Goal: Transaction & Acquisition: Purchase product/service

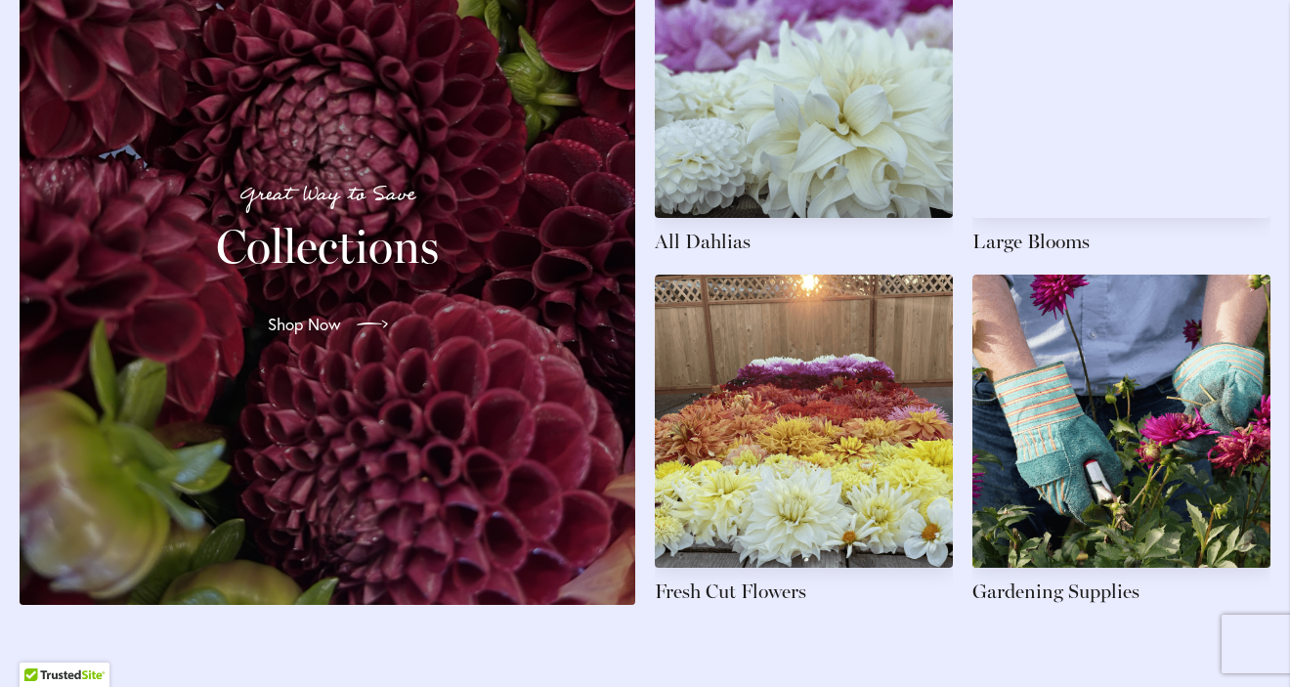
scroll to position [3029, 0]
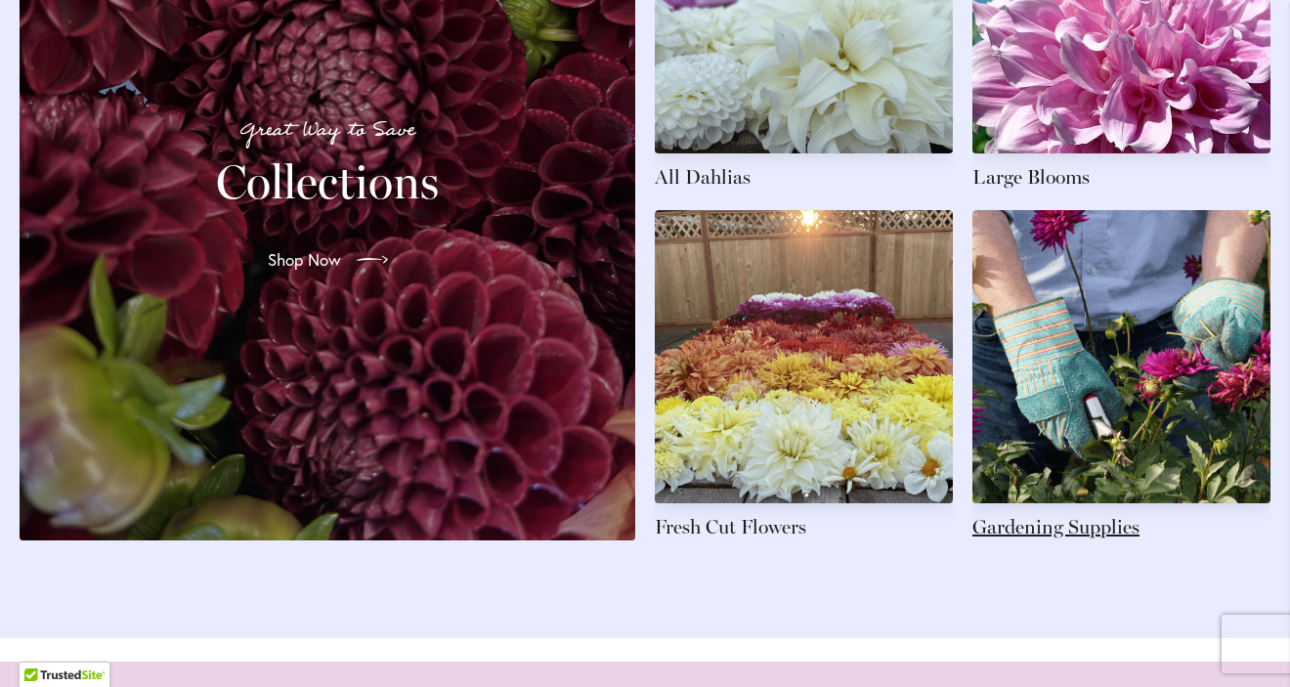
click at [1110, 470] on link at bounding box center [1122, 375] width 298 height 330
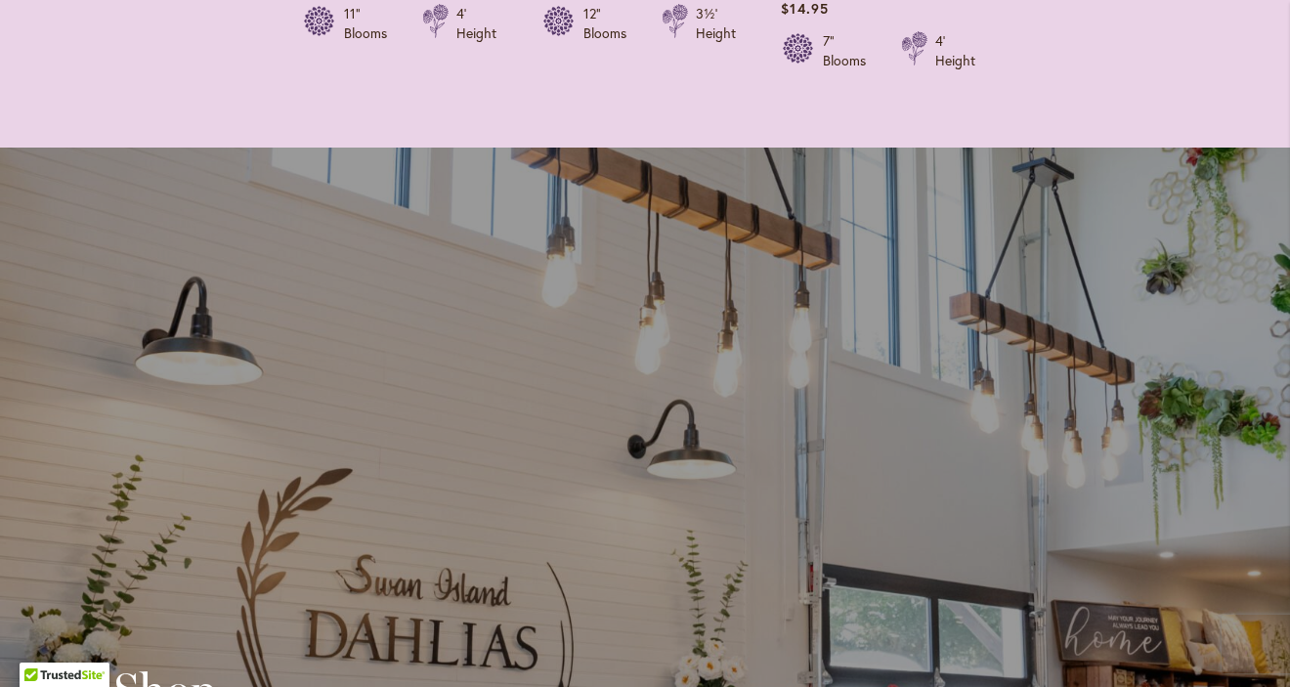
scroll to position [4624, 0]
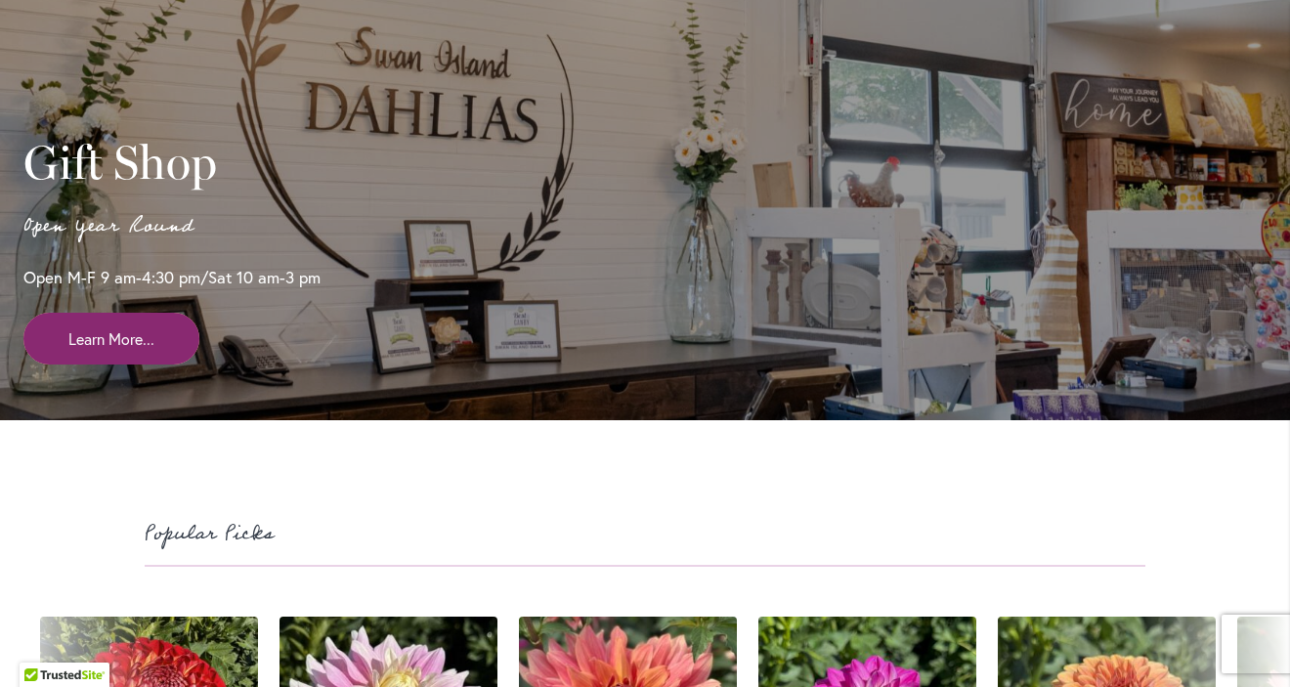
click at [119, 350] on span "Learn More..." at bounding box center [111, 339] width 86 height 22
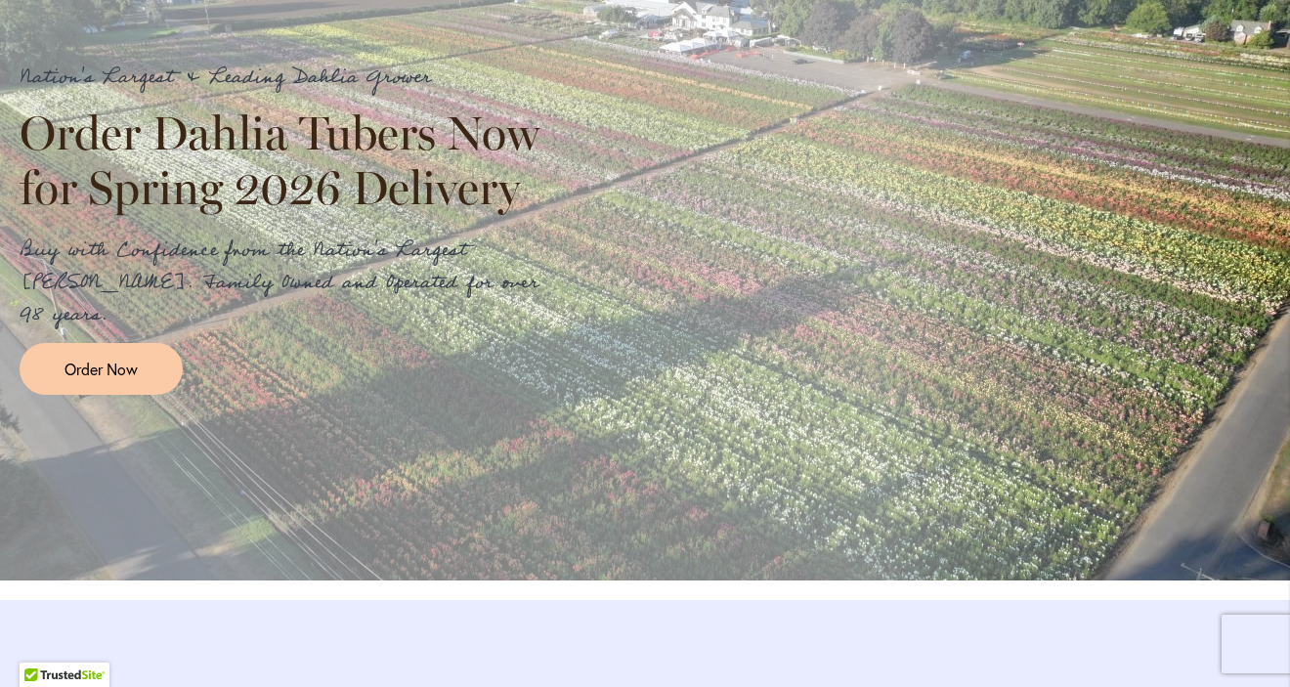
scroll to position [2116, 0]
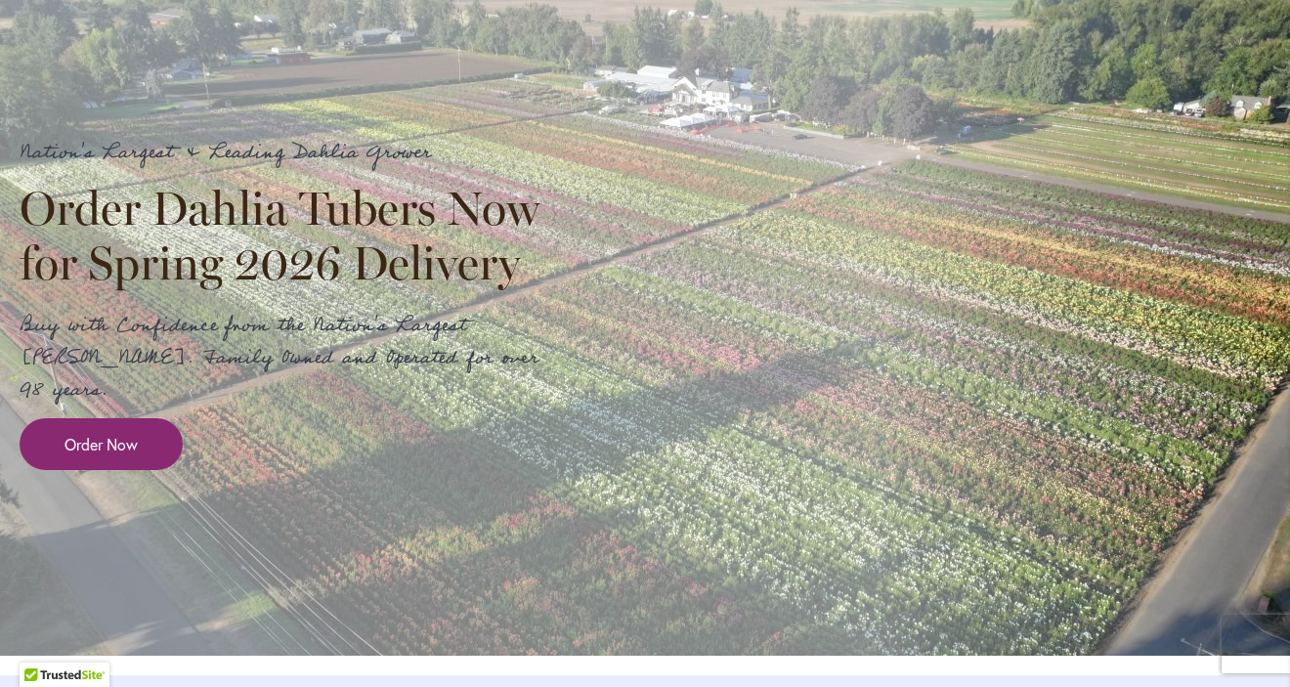
click at [127, 456] on span "Order Now" at bounding box center [101, 444] width 73 height 22
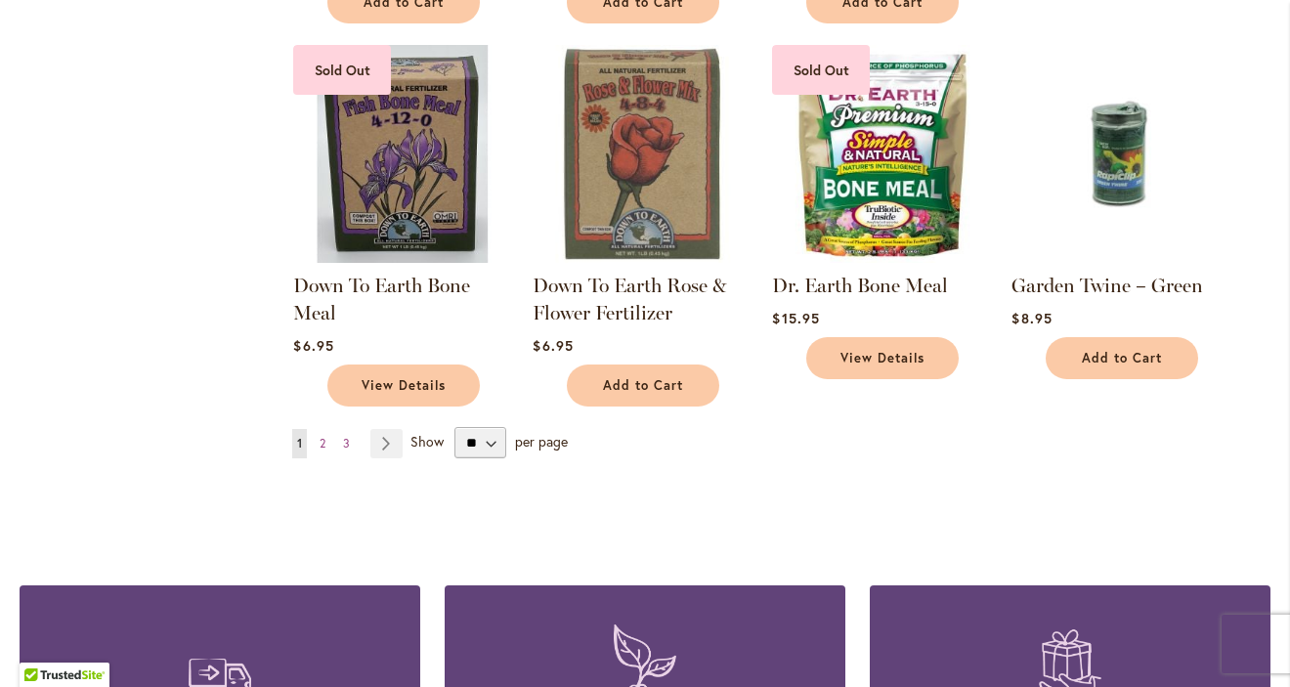
scroll to position [1486, 0]
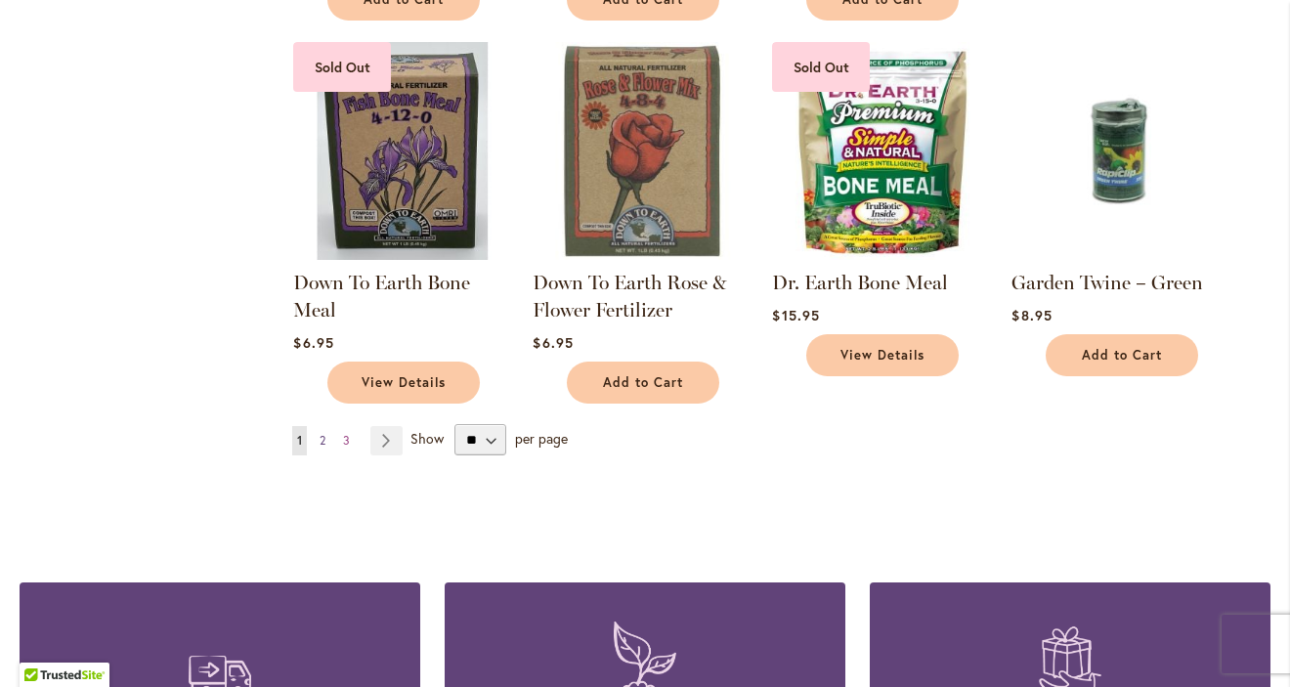
click at [324, 434] on span "2" at bounding box center [323, 440] width 6 height 15
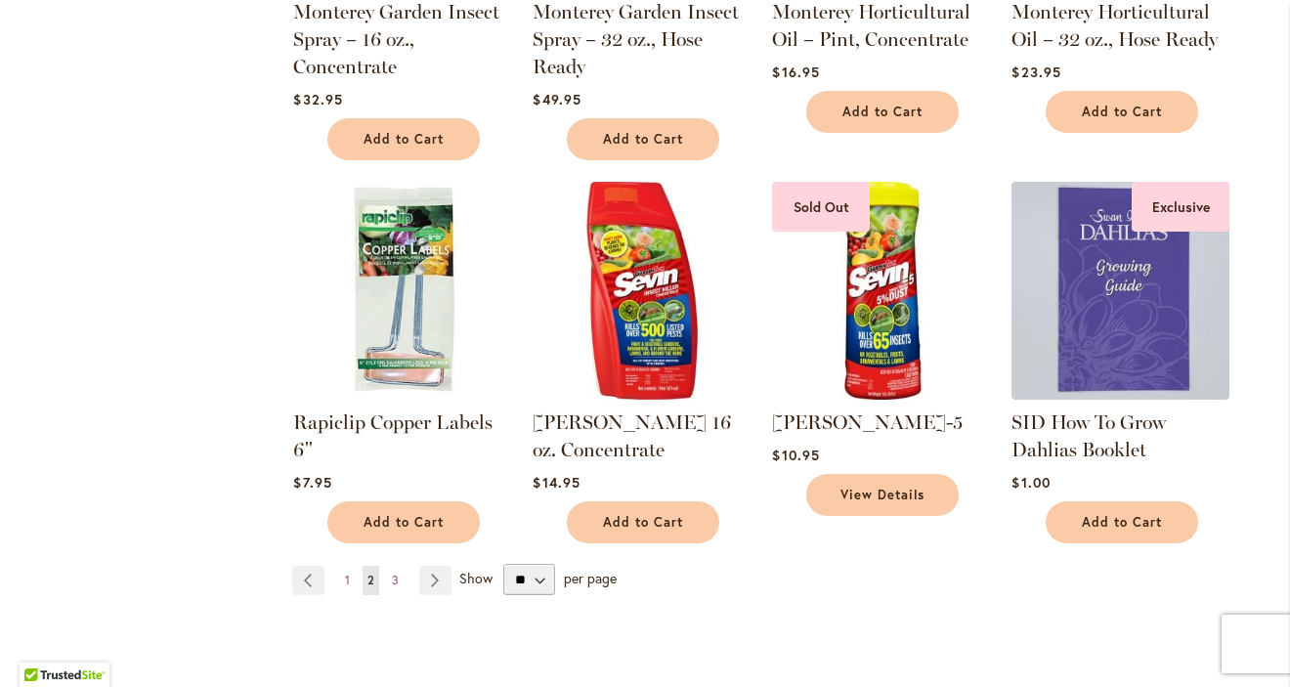
scroll to position [1419, 0]
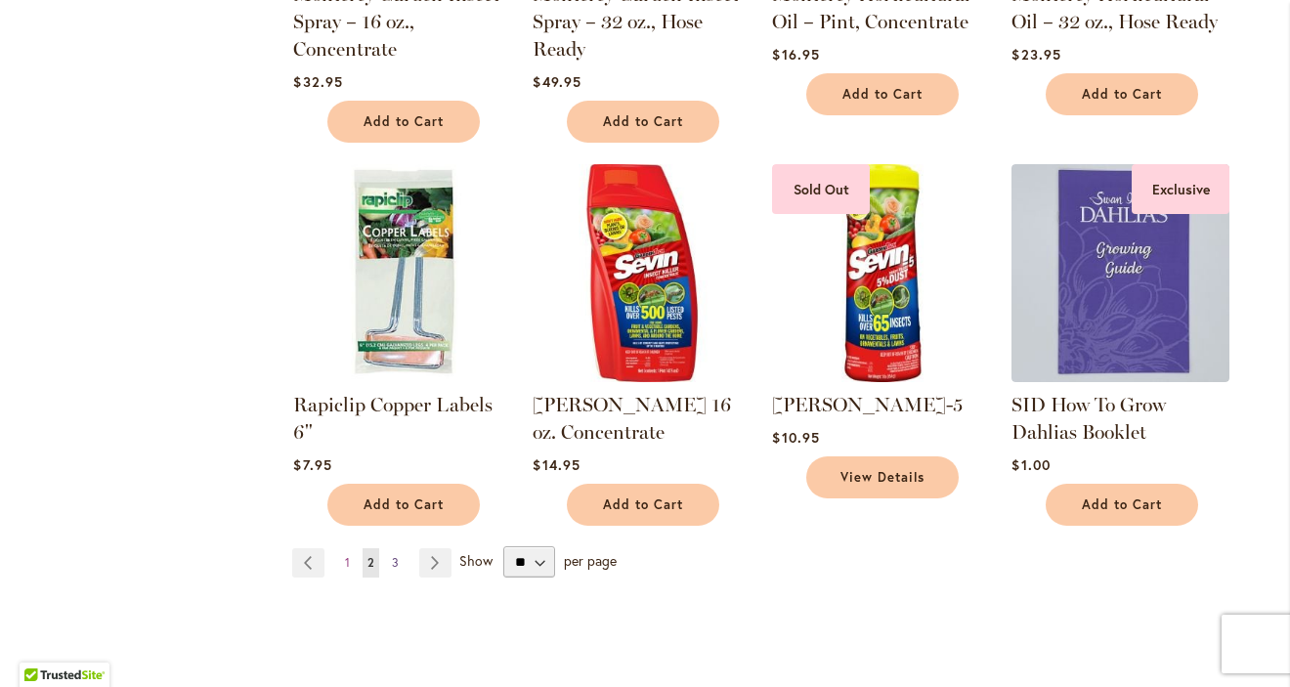
click at [397, 555] on span "3" at bounding box center [395, 562] width 7 height 15
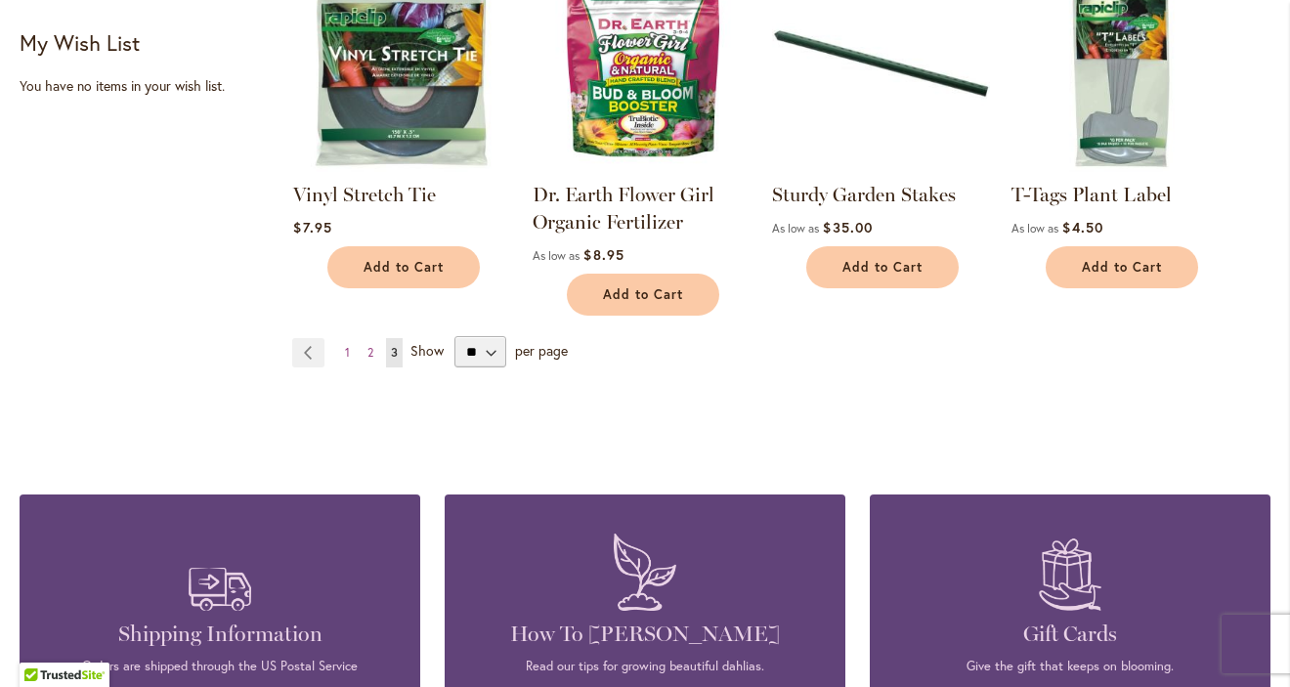
scroll to position [790, 0]
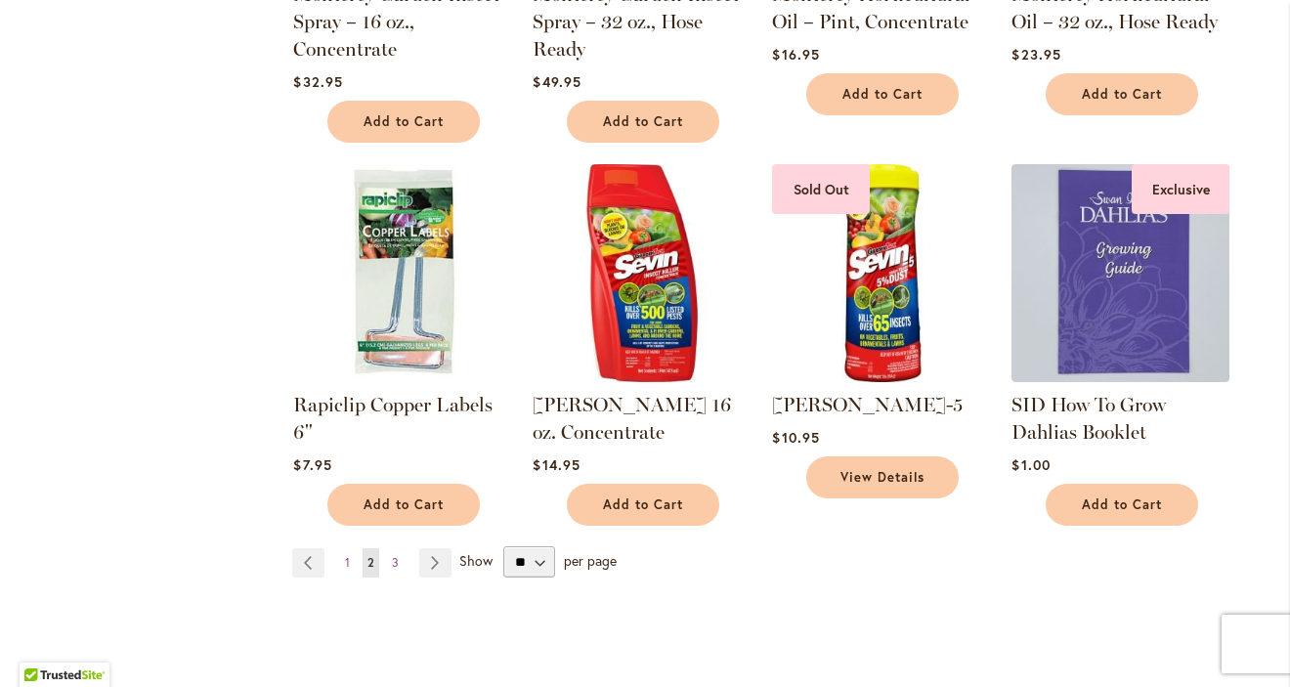
scroll to position [1456, 0]
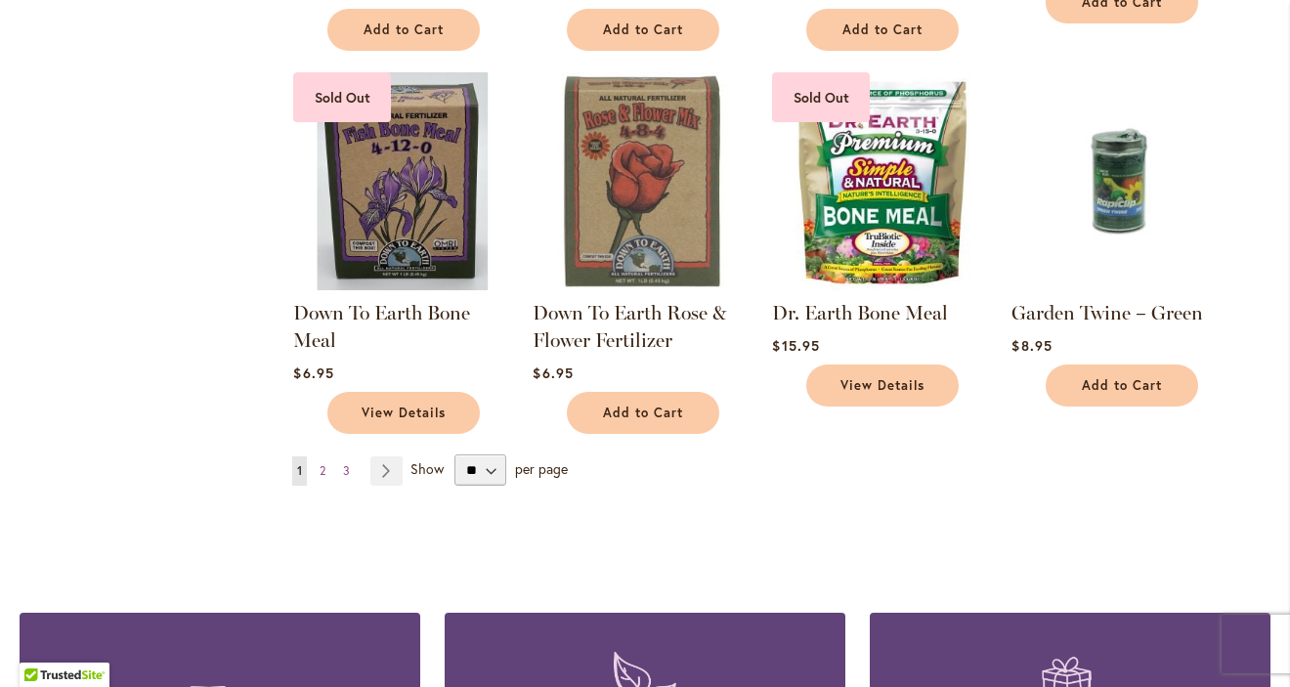
scroll to position [1456, 0]
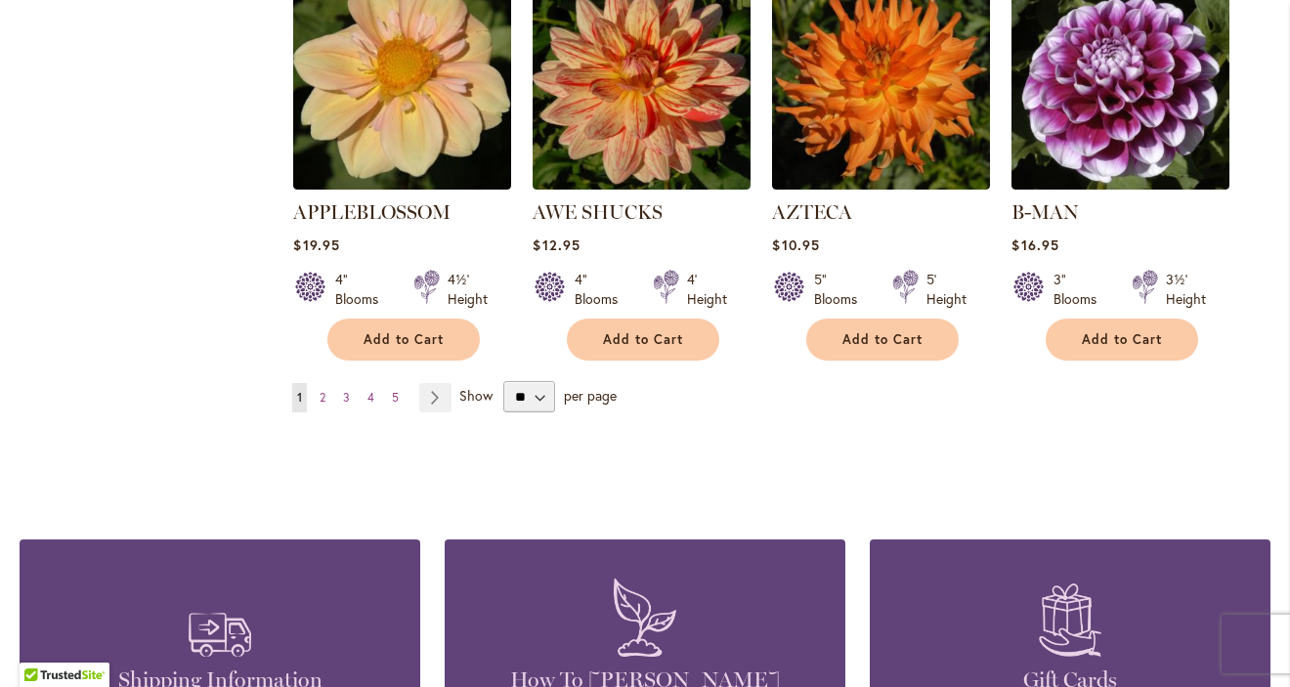
scroll to position [1779, 0]
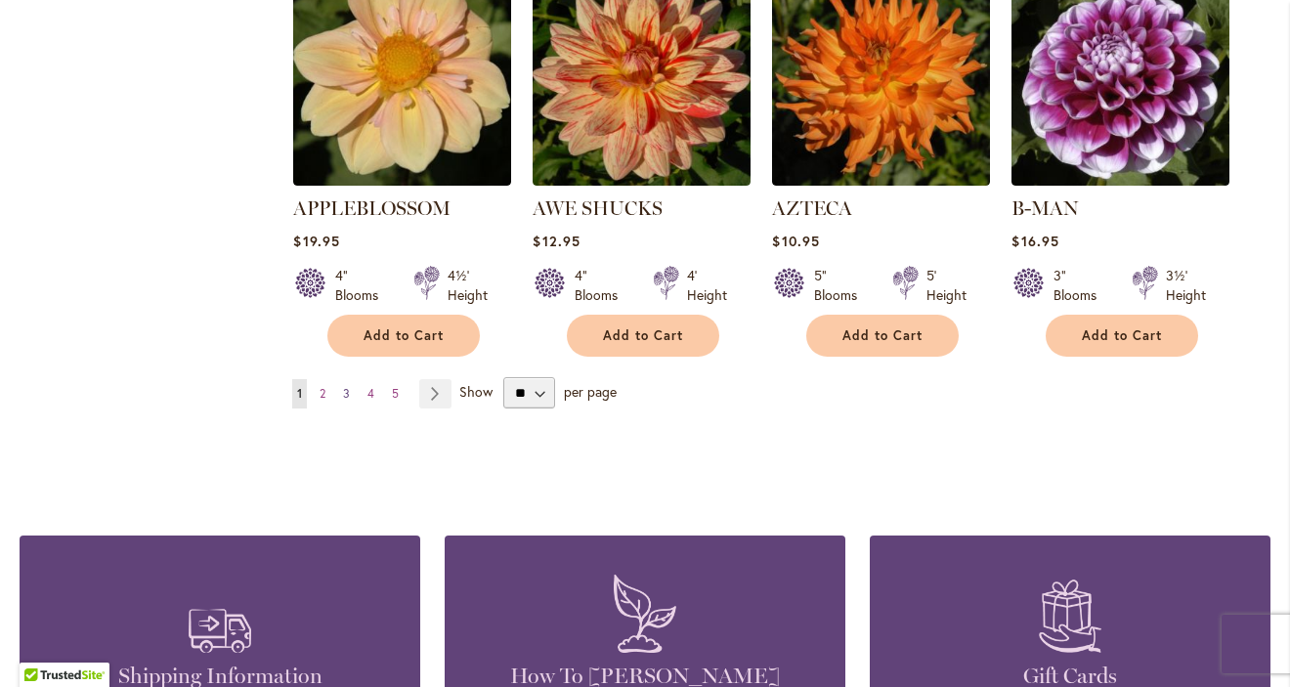
click at [347, 386] on span "3" at bounding box center [346, 393] width 7 height 15
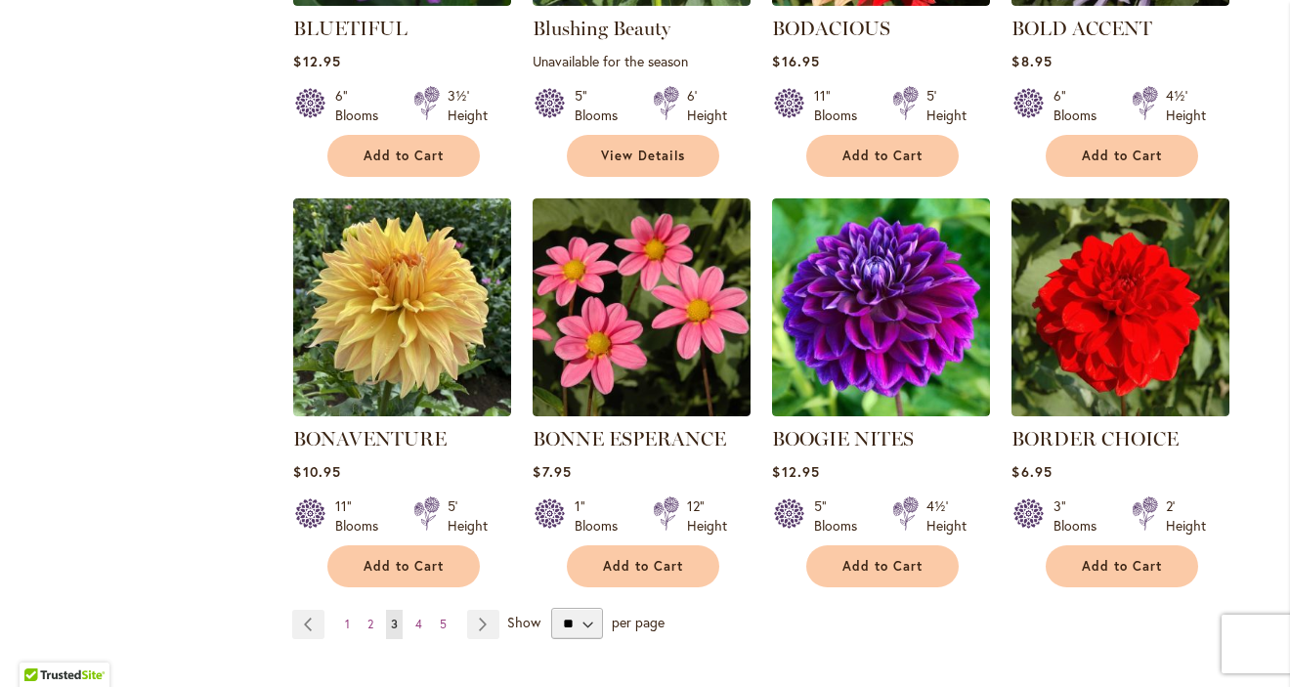
scroll to position [1535, 0]
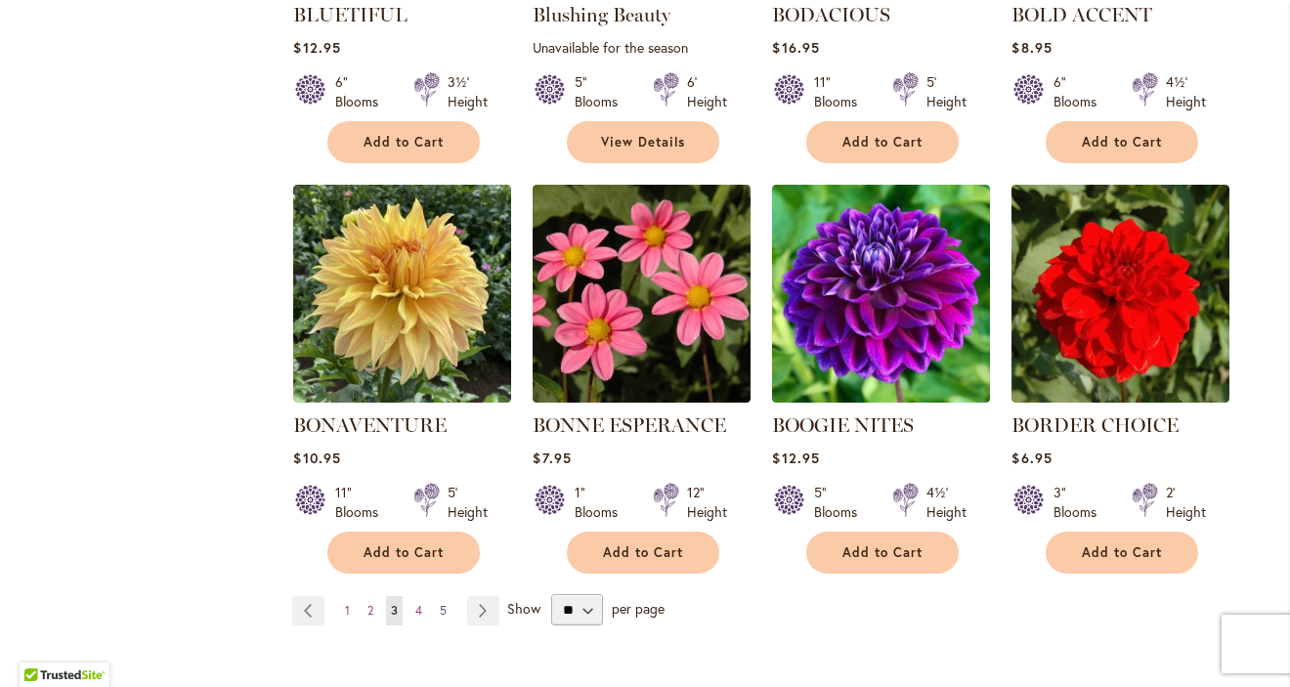
click at [446, 607] on span "5" at bounding box center [443, 610] width 7 height 15
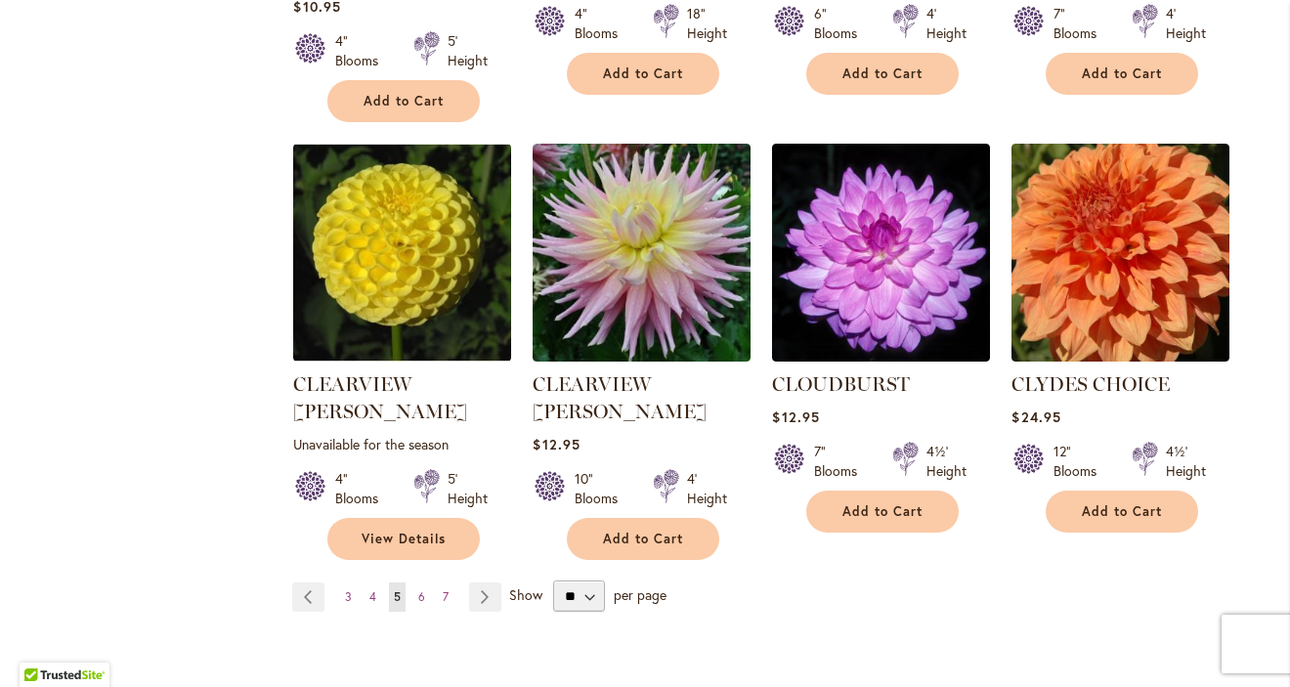
scroll to position [1641, 0]
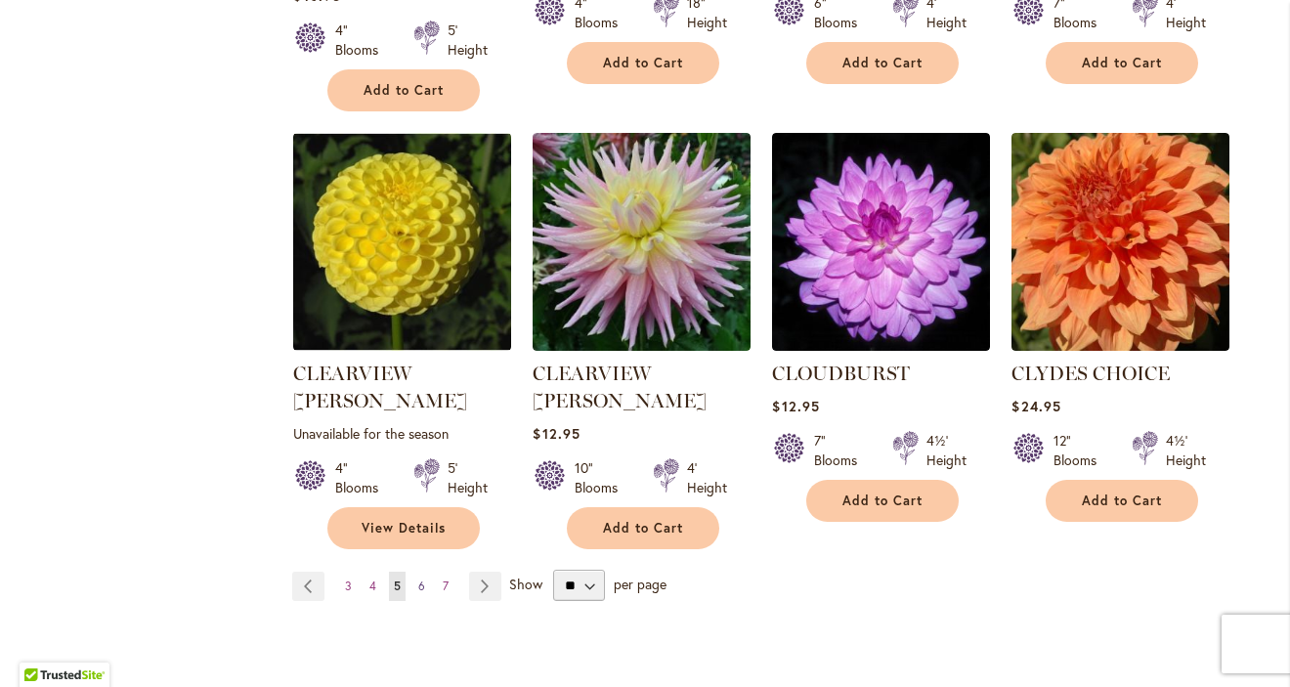
click at [422, 579] on span "6" at bounding box center [421, 586] width 7 height 15
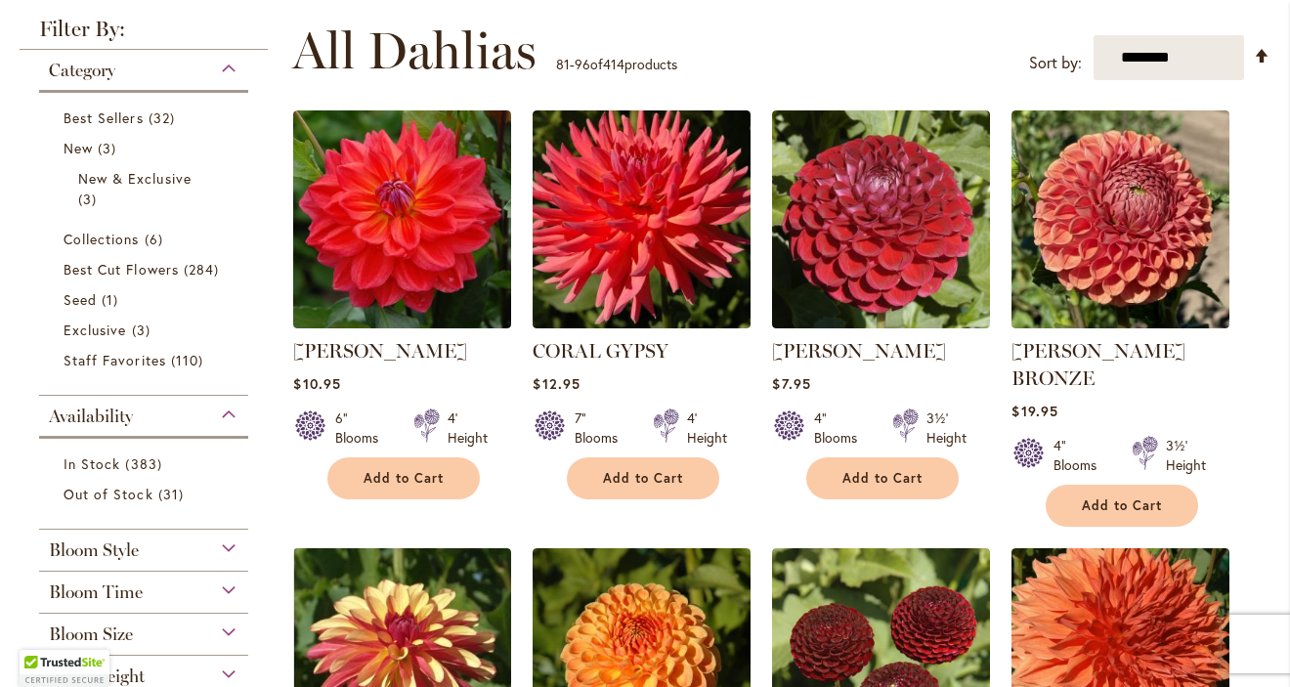
scroll to position [421, 0]
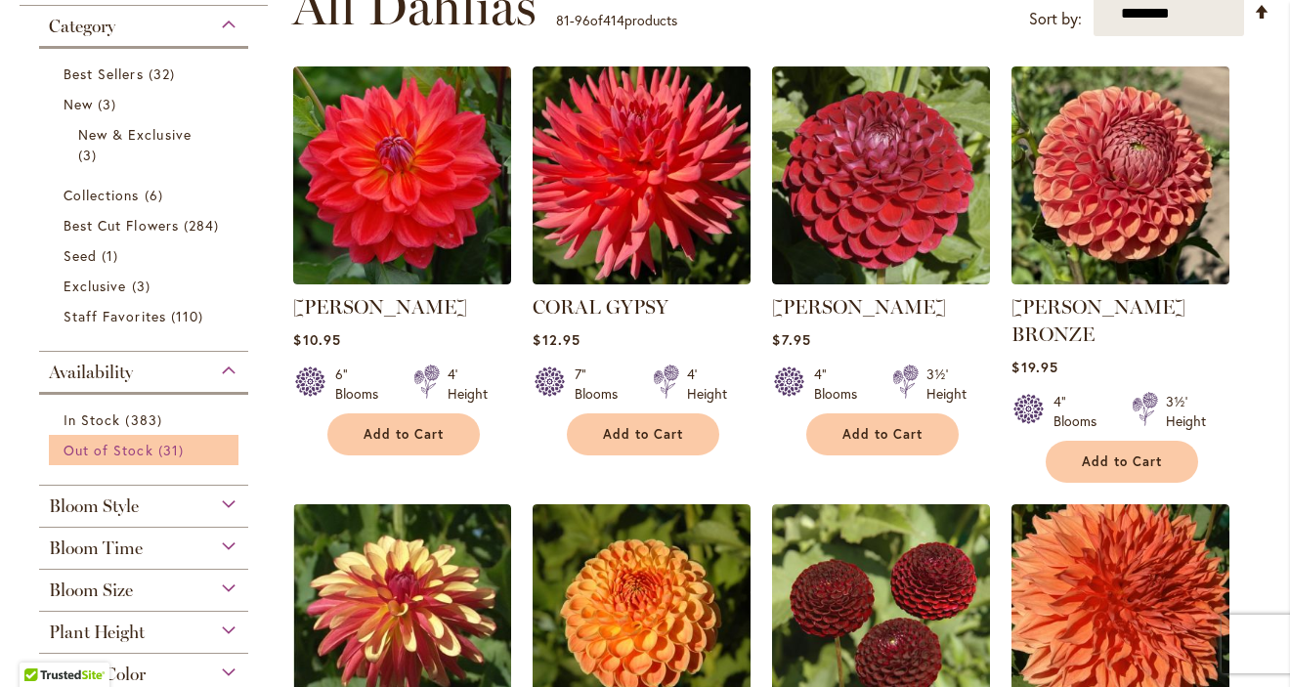
click at [133, 443] on span "Out of Stock" at bounding box center [109, 450] width 90 height 19
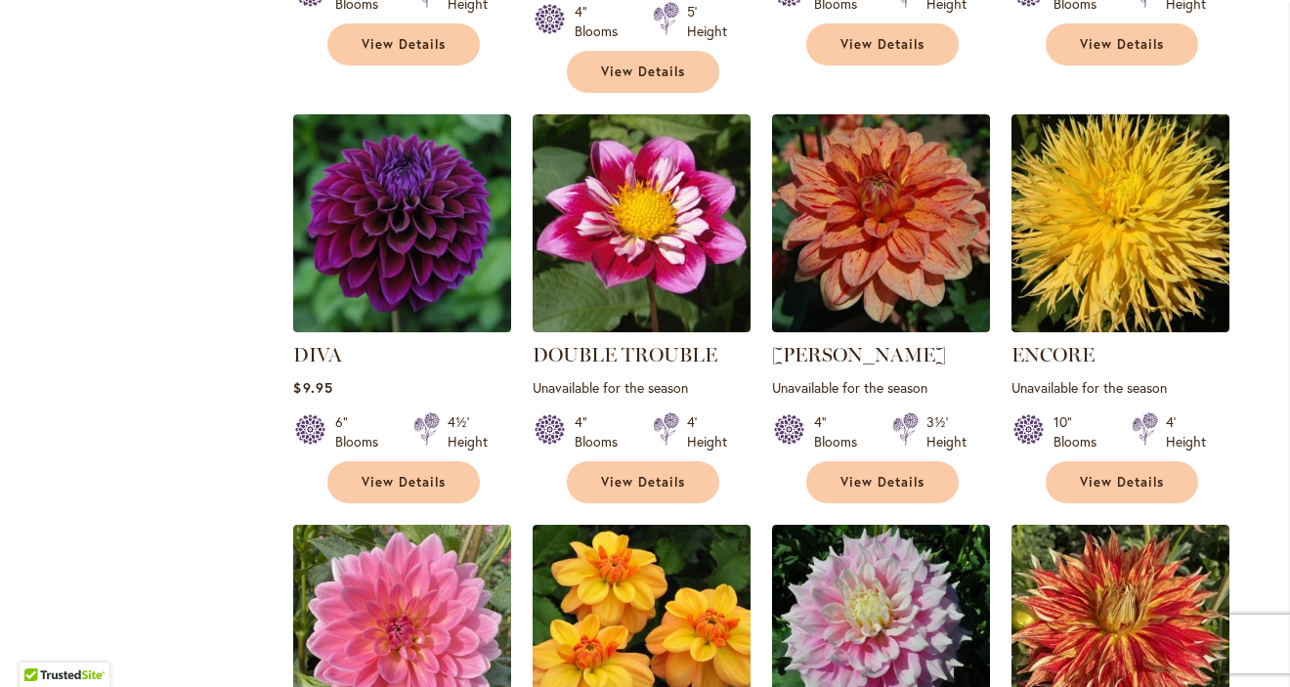
scroll to position [1204, 0]
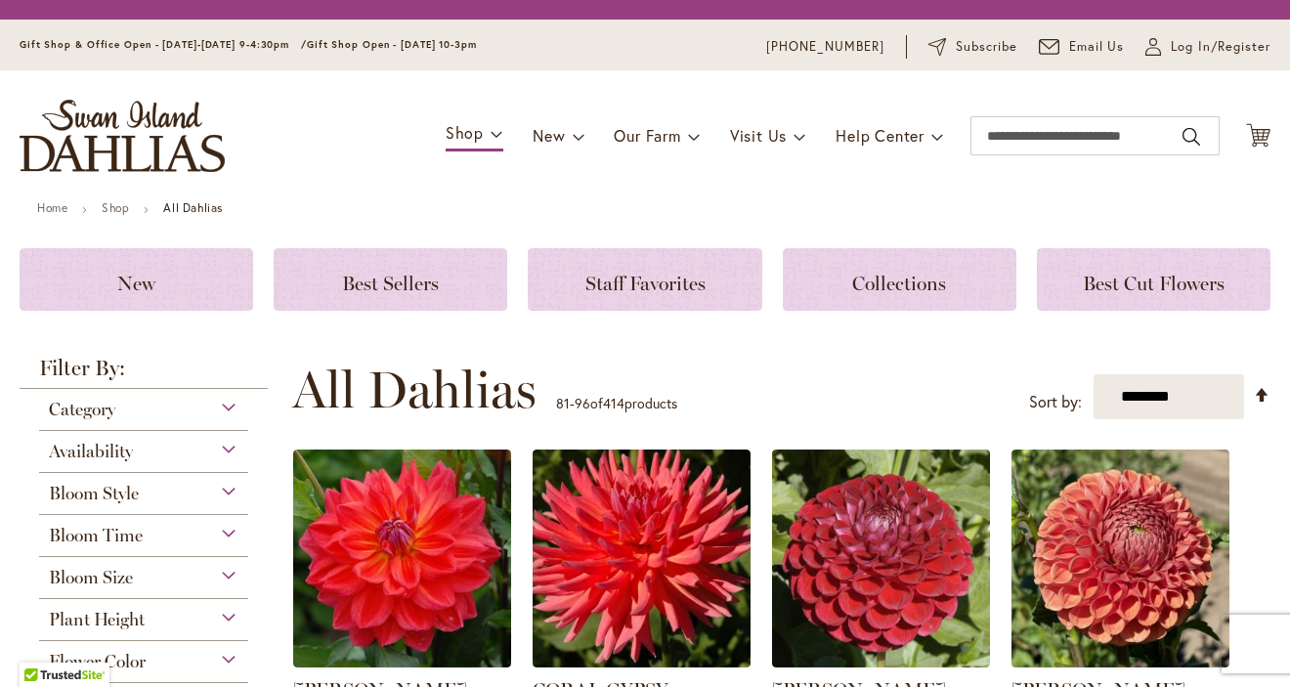
scroll to position [421, 0]
